Goal: Transaction & Acquisition: Purchase product/service

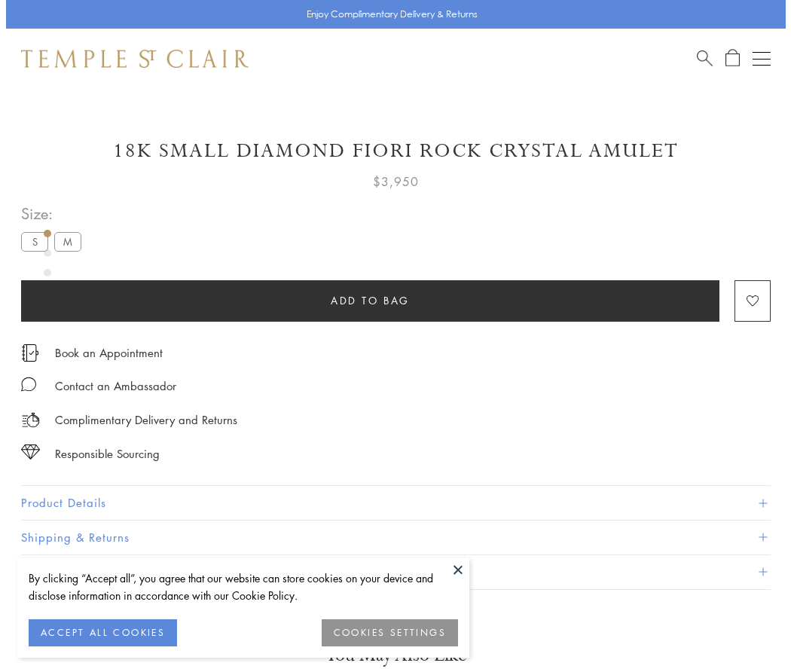
scroll to position [47, 0]
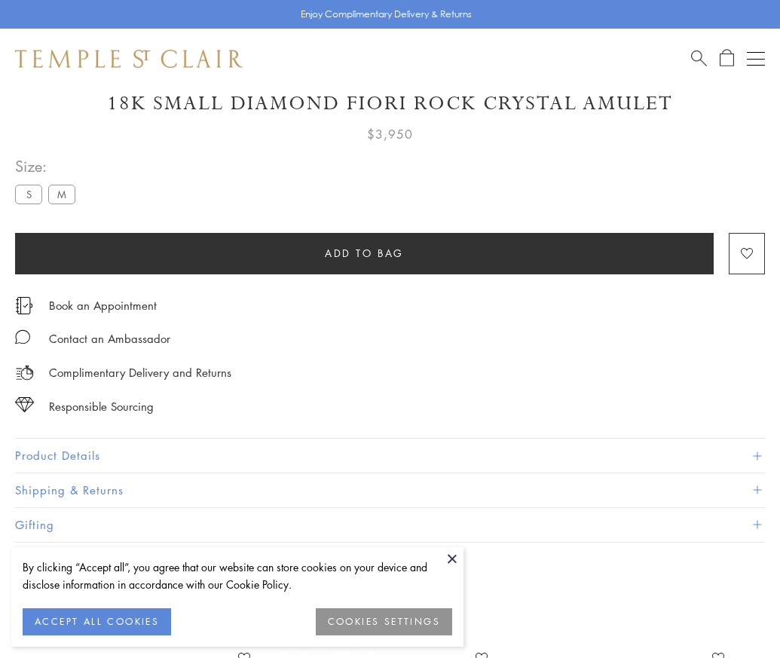
click at [364, 252] on span "Add to bag" at bounding box center [364, 253] width 79 height 17
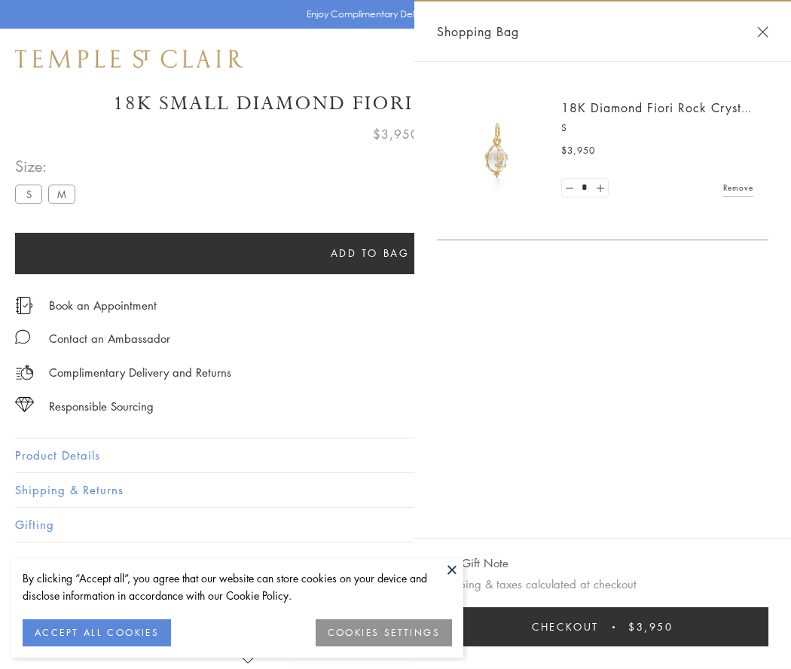
click at [613, 627] on button "Checkout $3,950" at bounding box center [603, 626] width 332 height 39
